Goal: Complete application form

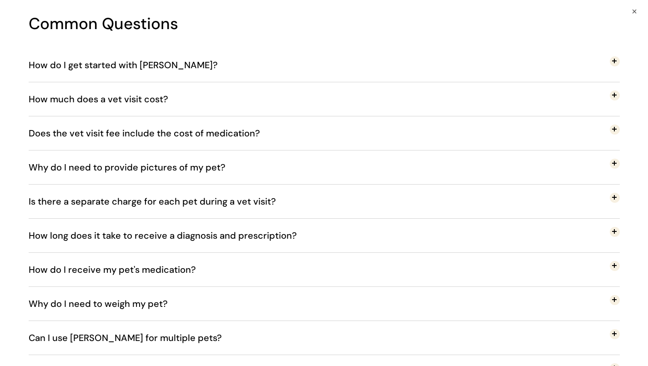
scroll to position [1573, 0]
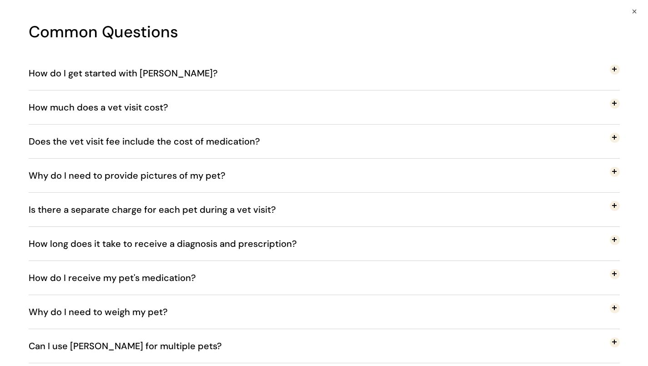
click at [295, 149] on button "Does the vet visit fee include the cost of medication?" at bounding box center [324, 142] width 591 height 34
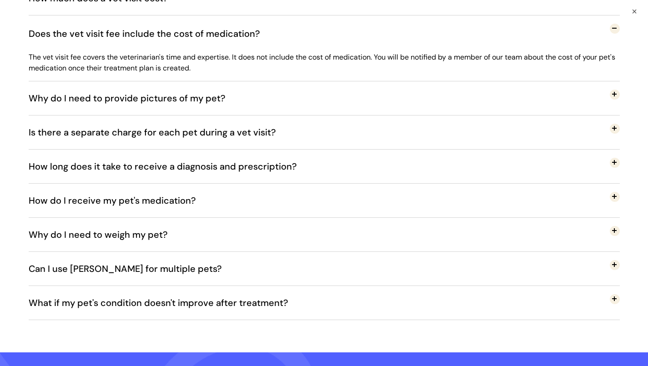
scroll to position [1700, 0]
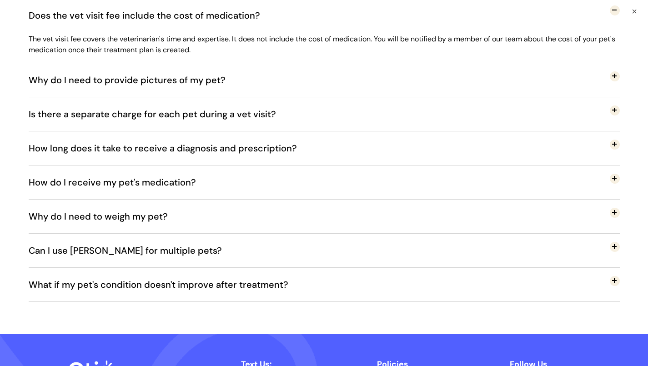
click at [245, 179] on button "How do I receive my pet's medication?" at bounding box center [324, 182] width 591 height 34
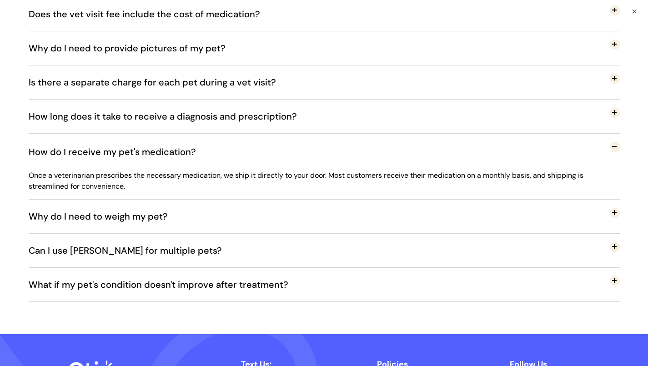
scroll to position [1719, 0]
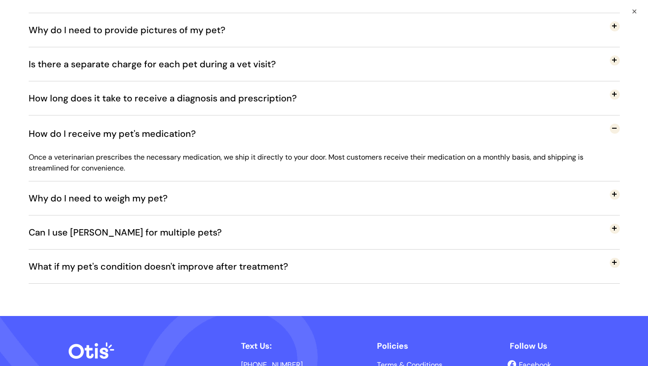
click at [245, 179] on div "Once a veterinarian prescribes the necessary medication, we ship it directly to…" at bounding box center [324, 166] width 591 height 29
click at [239, 192] on button "Why do I need to weigh my pet?" at bounding box center [324, 198] width 591 height 34
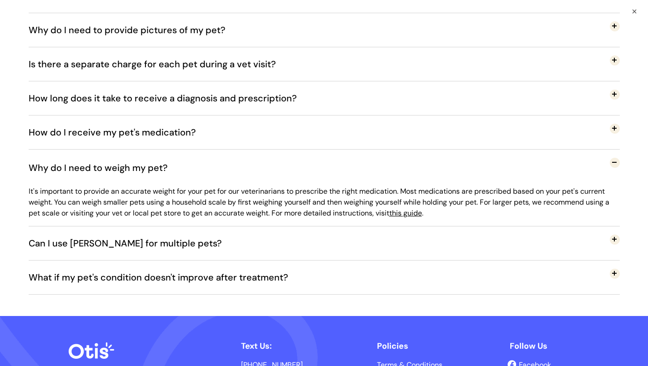
scroll to position [1737, 0]
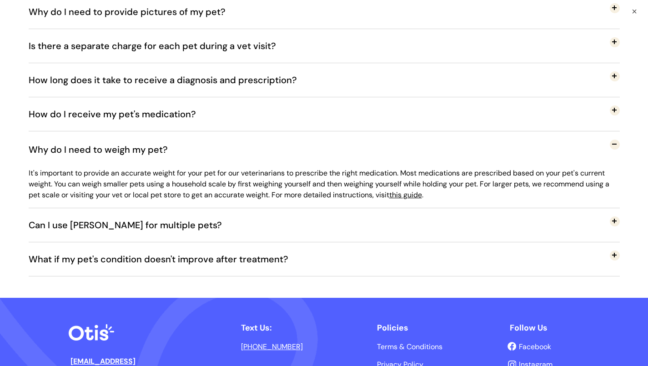
click at [218, 259] on span "What if my pet's condition doesn't improve after treatment?" at bounding box center [165, 259] width 273 height 30
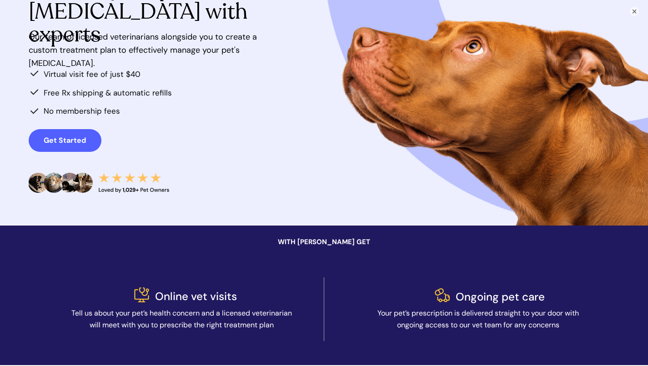
scroll to position [0, 0]
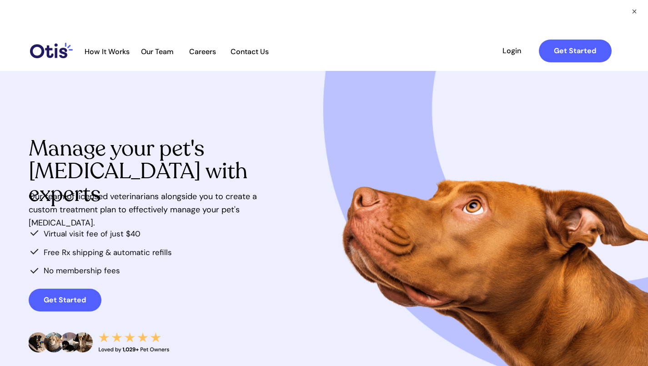
click at [108, 54] on span "How It Works" at bounding box center [107, 51] width 54 height 9
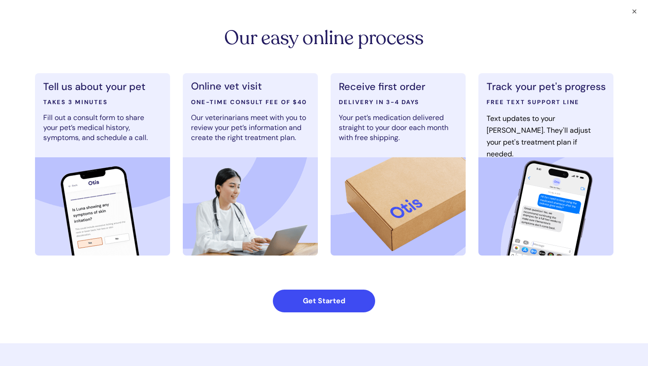
click at [326, 295] on link "Get Started" at bounding box center [324, 301] width 102 height 23
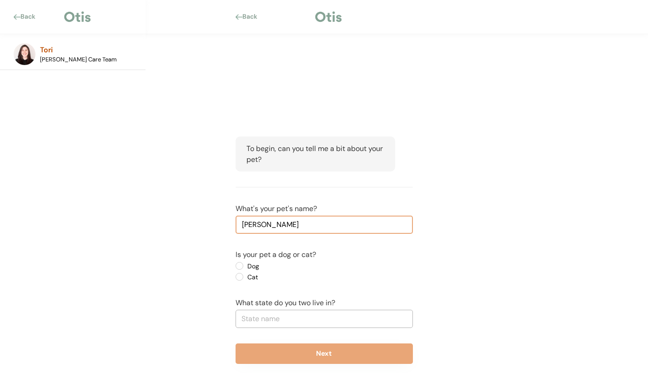
type input "[PERSON_NAME]"
click at [245, 266] on label "Dog" at bounding box center [286, 266] width 82 height 6
click at [235, 266] on input "Dog" at bounding box center [232, 266] width 6 height 6
radio input "true"
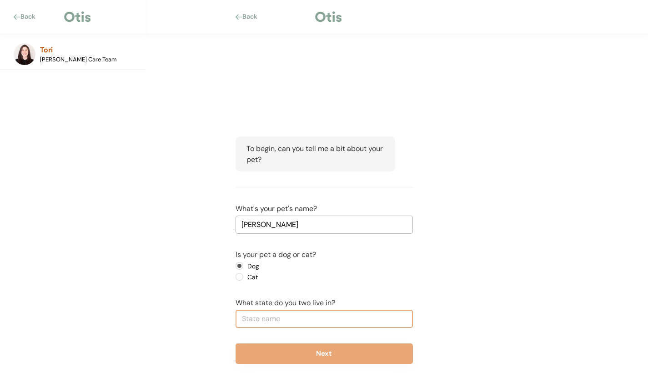
click at [264, 318] on input "text" at bounding box center [324, 319] width 177 height 18
type input "penn"
type input "[US_STATE]"
type input "pennsy"
type input "penns"
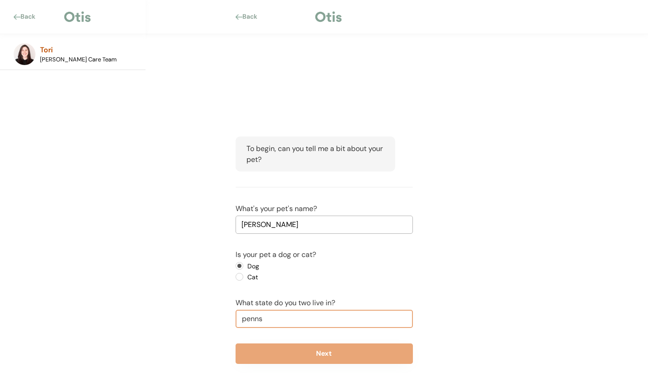
type input "[US_STATE]"
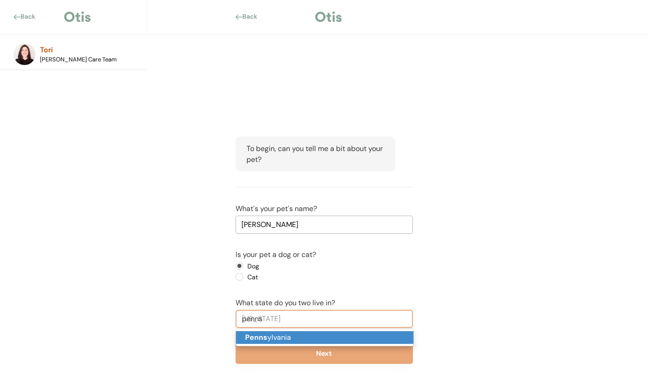
click at [245, 339] on strong "Penns" at bounding box center [256, 337] width 22 height 10
type input "[US_STATE]"
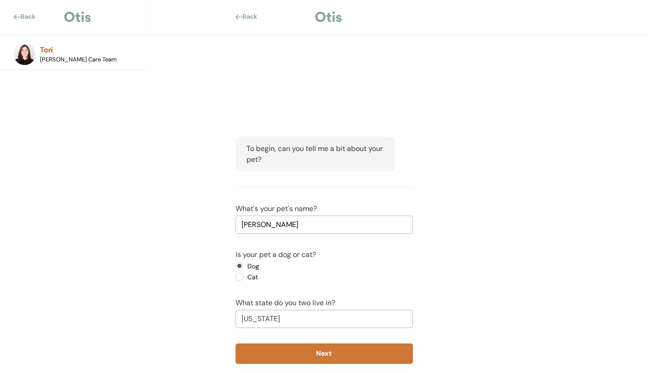
click at [260, 347] on button "Next" at bounding box center [324, 353] width 177 height 20
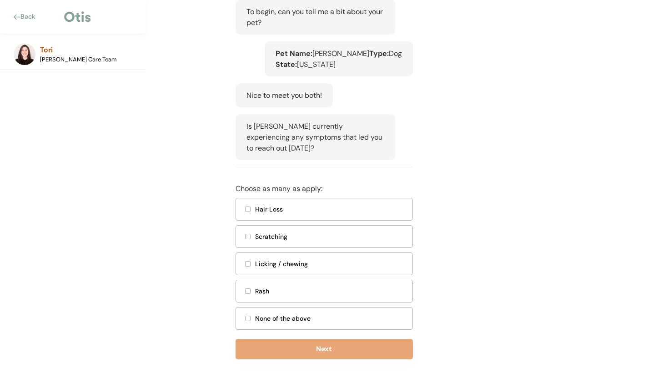
scroll to position [140, 0]
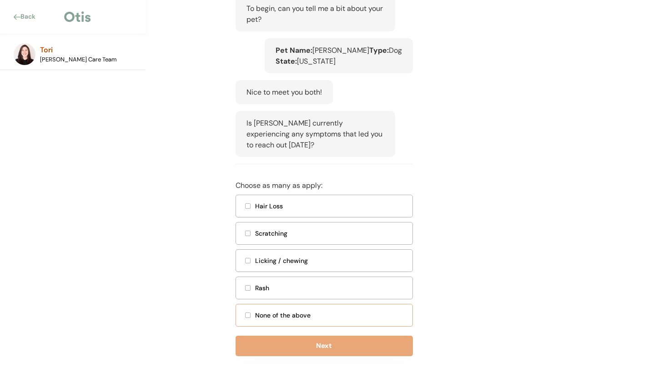
click at [282, 320] on div "None of the above" at bounding box center [331, 316] width 152 height 10
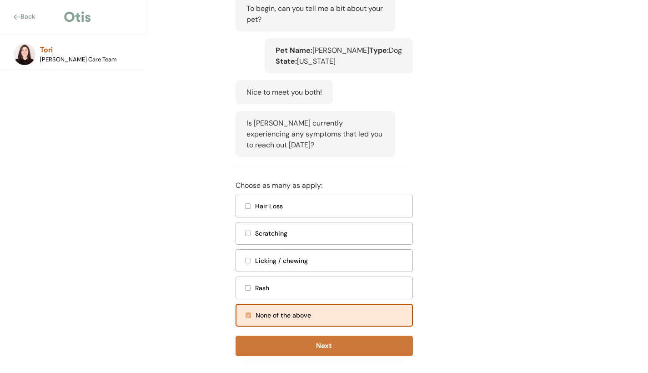
click at [292, 350] on button "Next" at bounding box center [324, 346] width 177 height 20
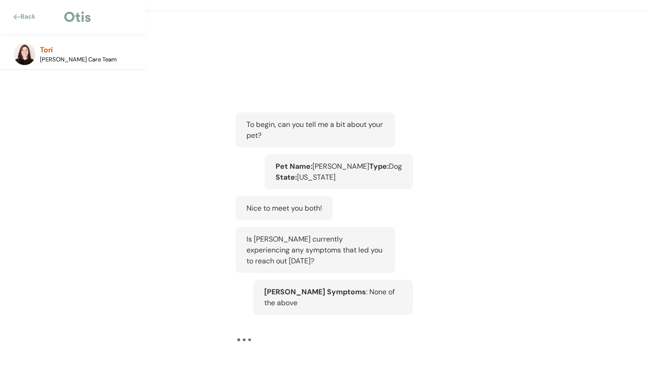
scroll to position [24, 0]
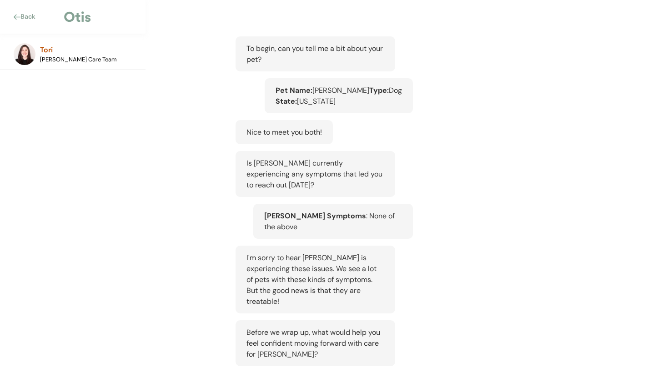
scroll to position [224, 0]
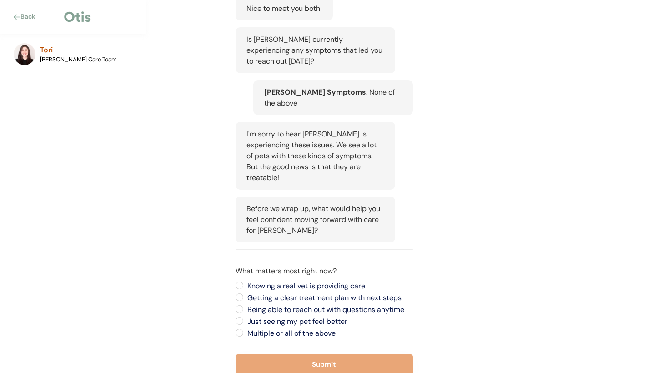
click at [298, 330] on label "Multiple or all of the above" at bounding box center [329, 333] width 168 height 7
click at [235, 288] on input "Multiple or all of the above" at bounding box center [232, 285] width 6 height 6
radio input "true"
click at [300, 343] on div "To begin, can you tell me a bit about your pet? Pet Name: [PERSON_NAME] Type: D…" at bounding box center [324, 149] width 205 height 519
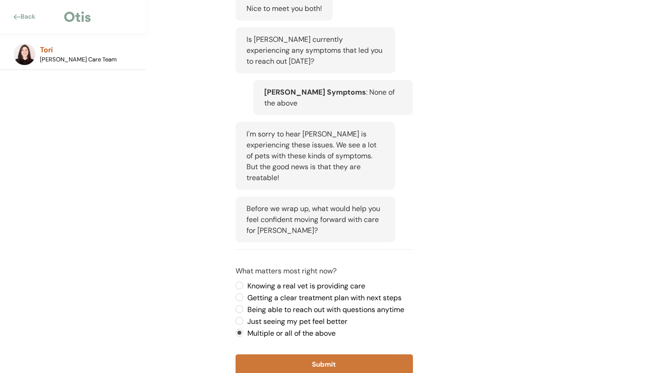
click at [300, 354] on button "Submit" at bounding box center [324, 364] width 177 height 20
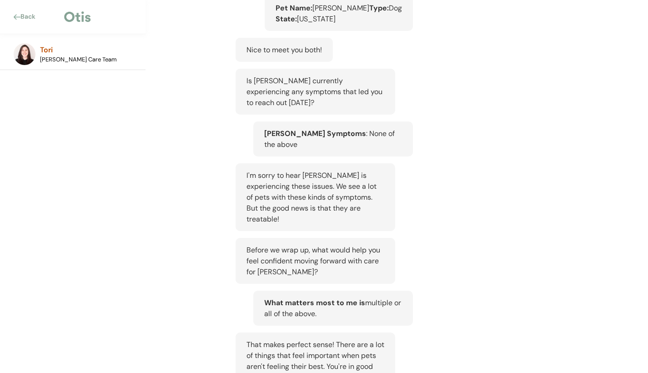
scroll to position [402, 0]
